Goal: Task Accomplishment & Management: Use online tool/utility

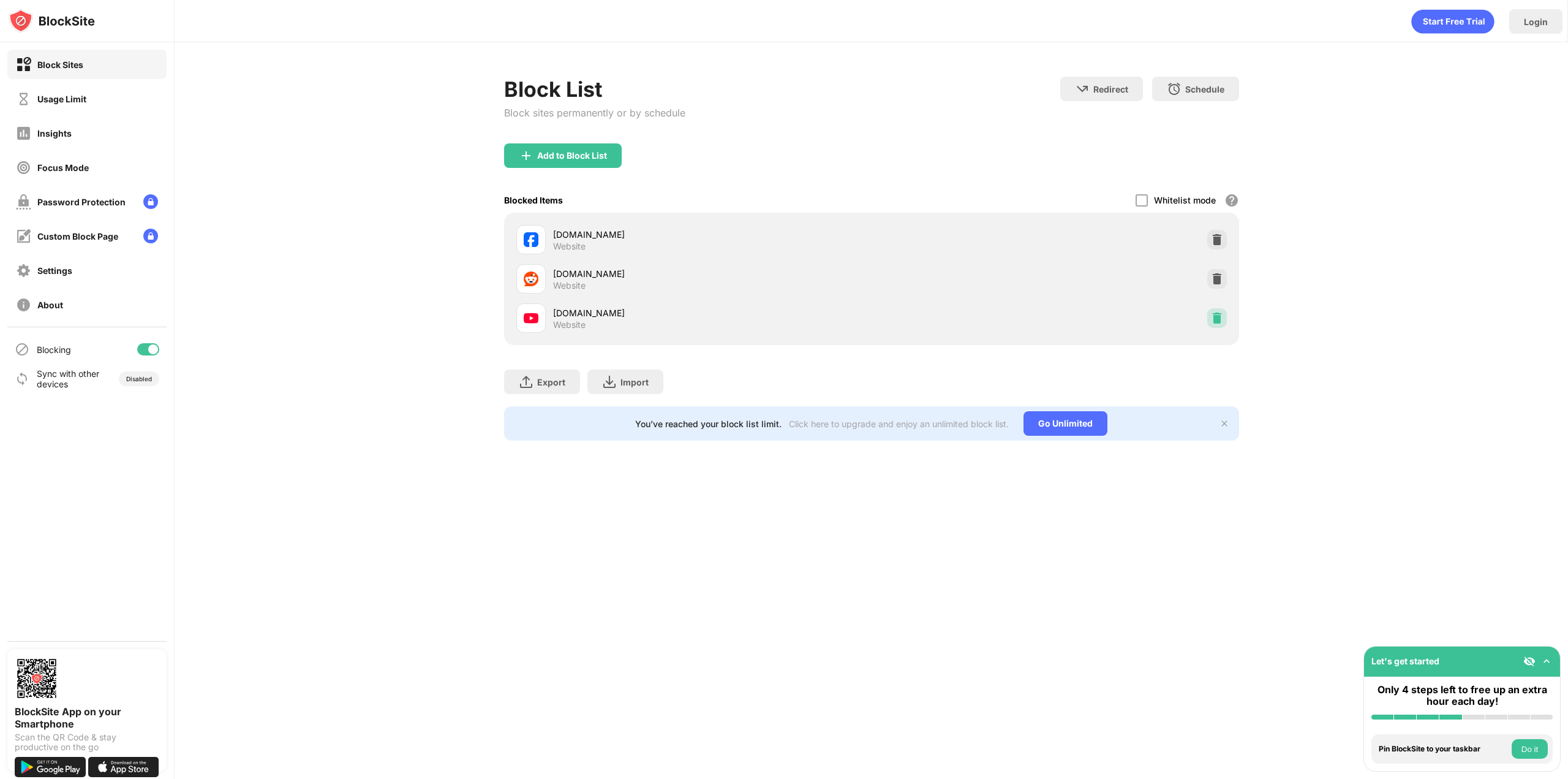
click at [1219, 319] on img at bounding box center [1217, 318] width 13 height 13
